Goal: Task Accomplishment & Management: Use online tool/utility

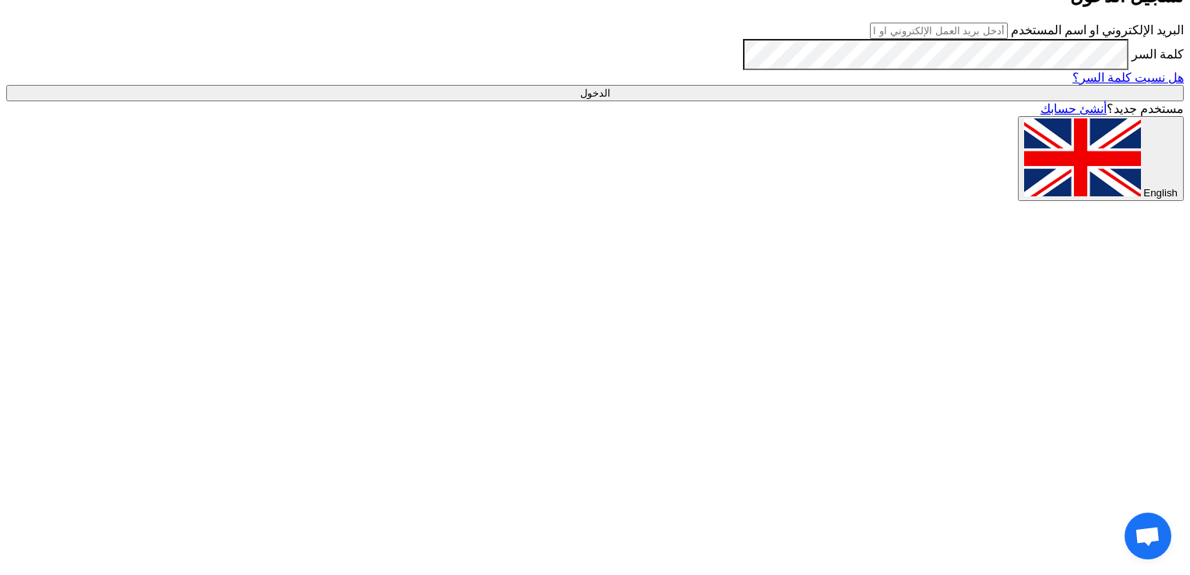
type input "leadergroup20@gmail.com"
click at [904, 101] on input "الدخول" at bounding box center [595, 93] width 1178 height 16
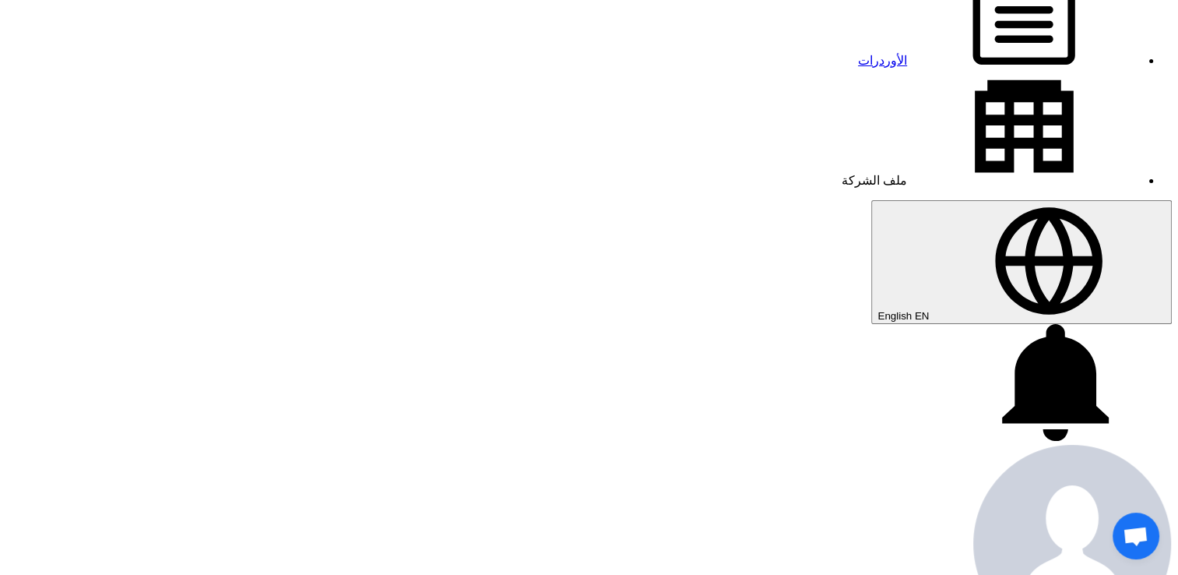
scroll to position [220, 0]
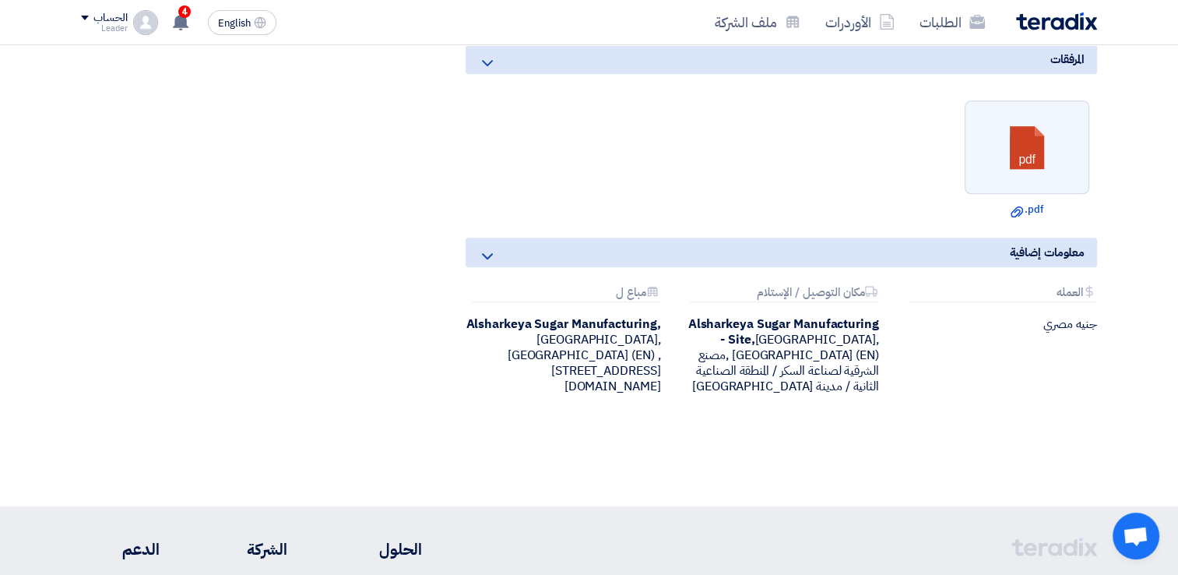
scroll to position [788, 0]
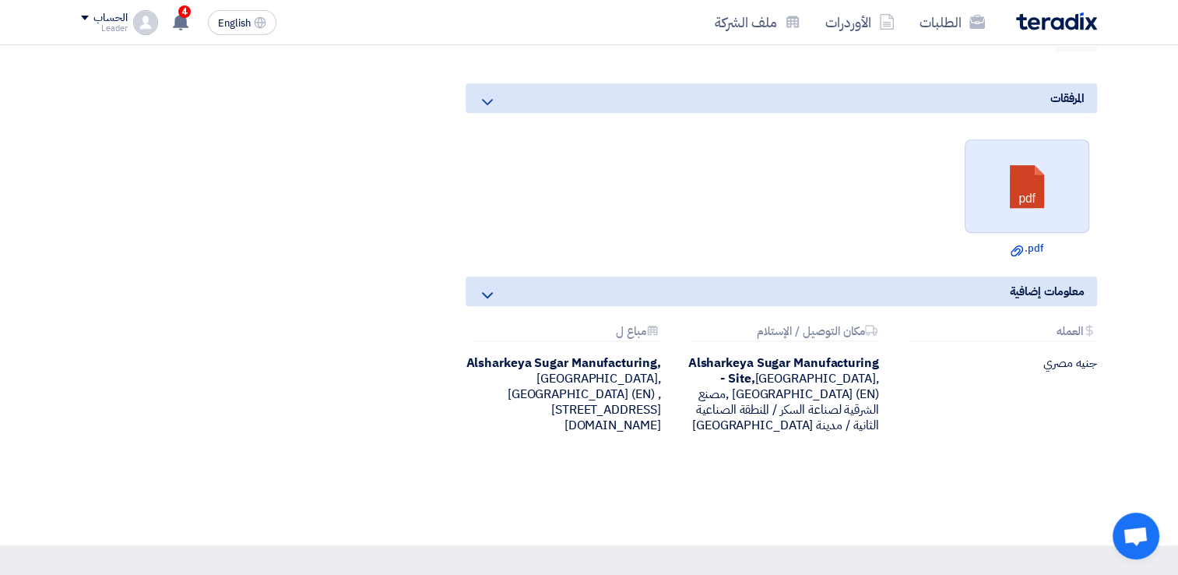
click at [1028, 232] on link at bounding box center [1028, 186] width 125 height 93
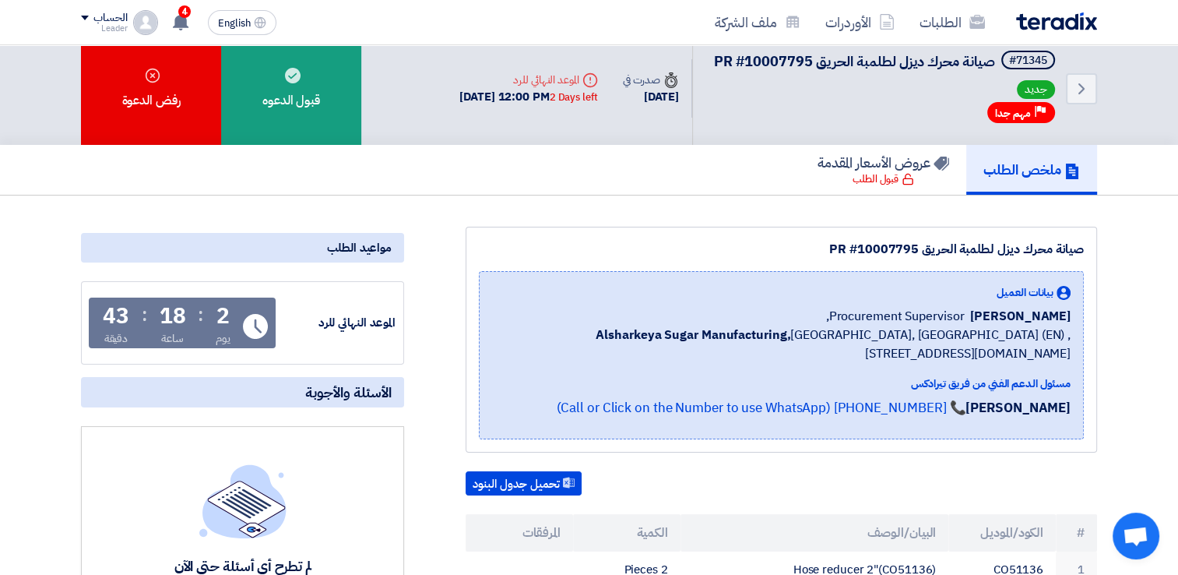
scroll to position [17, 0]
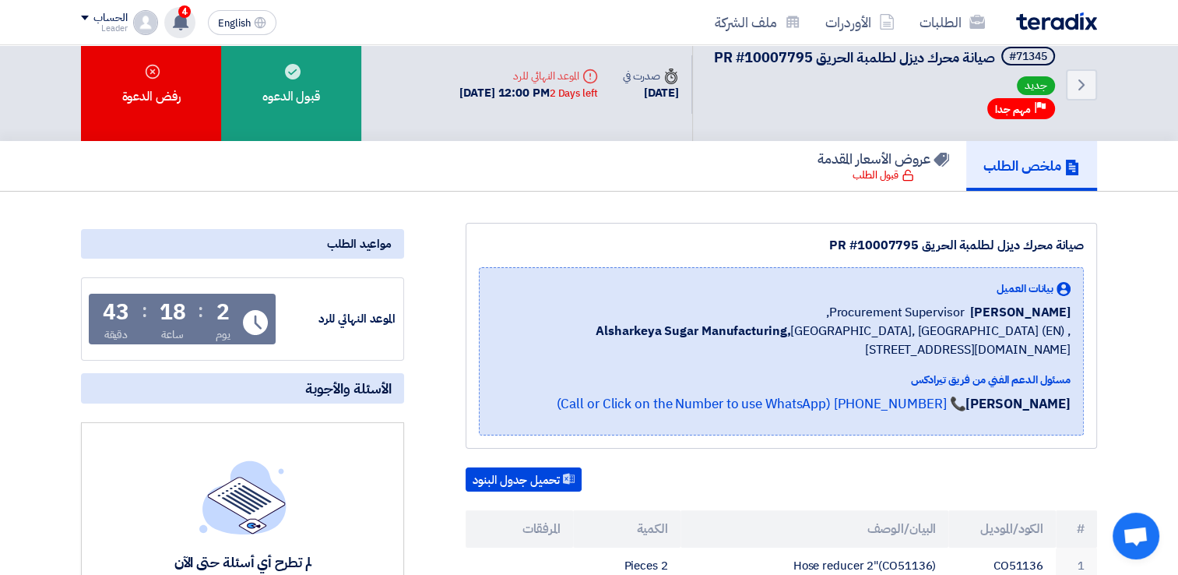
click at [193, 18] on div "4 تم نشر طلب عروض أسعار جديد - شاهد التفاصيل [DATE] تم نشر طلب عروض أسعار جديد …" at bounding box center [179, 22] width 31 height 31
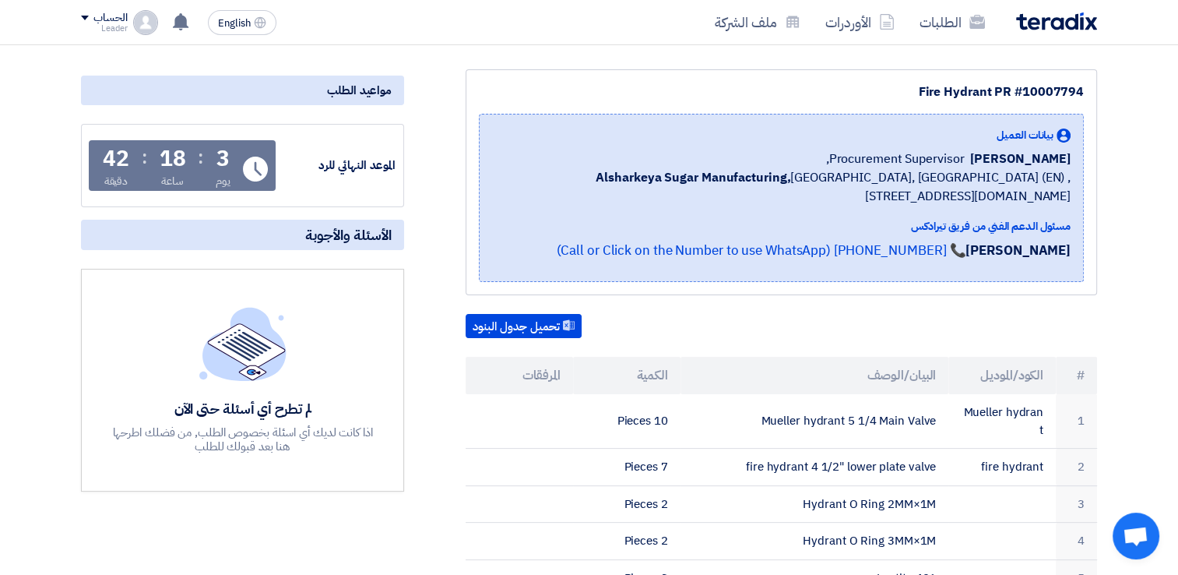
scroll to position [136, 0]
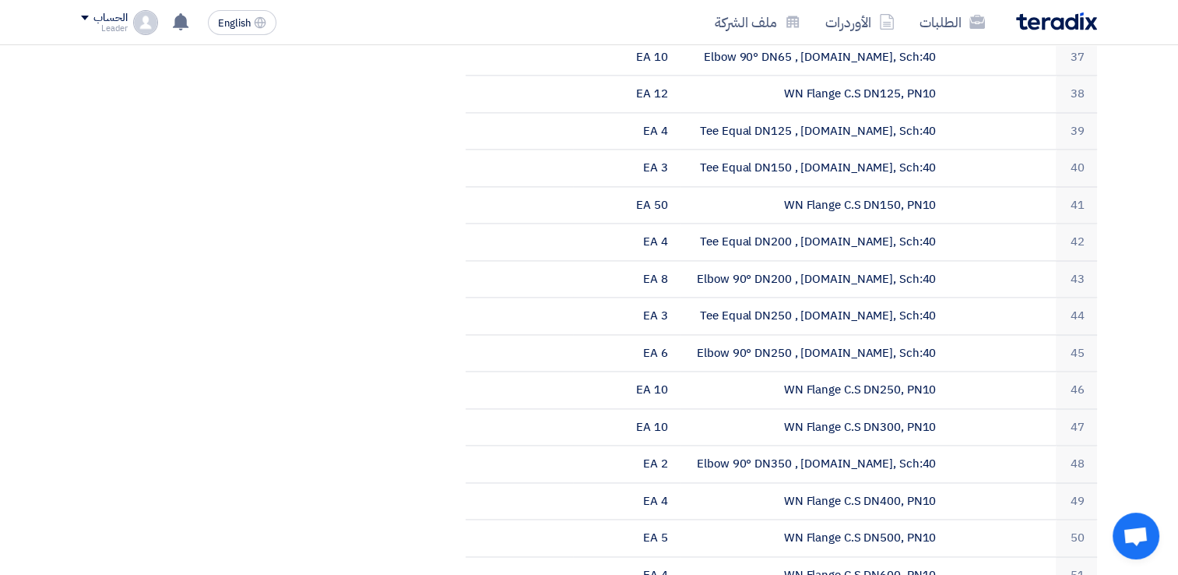
scroll to position [2116, 0]
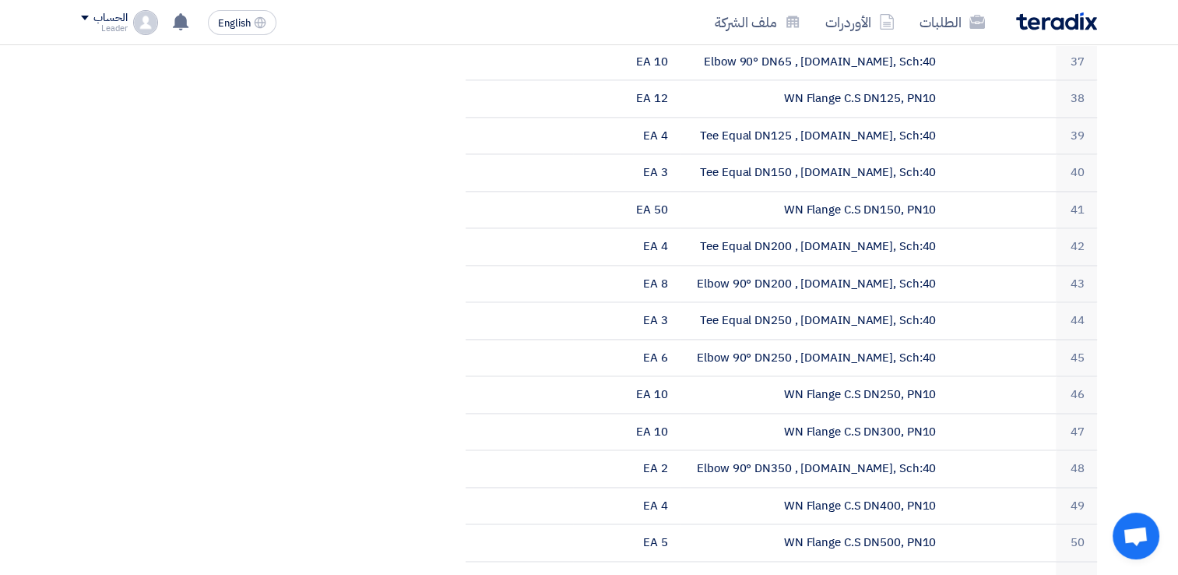
copy tr "Sheet 1500×3000×6mm, Mat:3CR12"
